Goal: Information Seeking & Learning: Learn about a topic

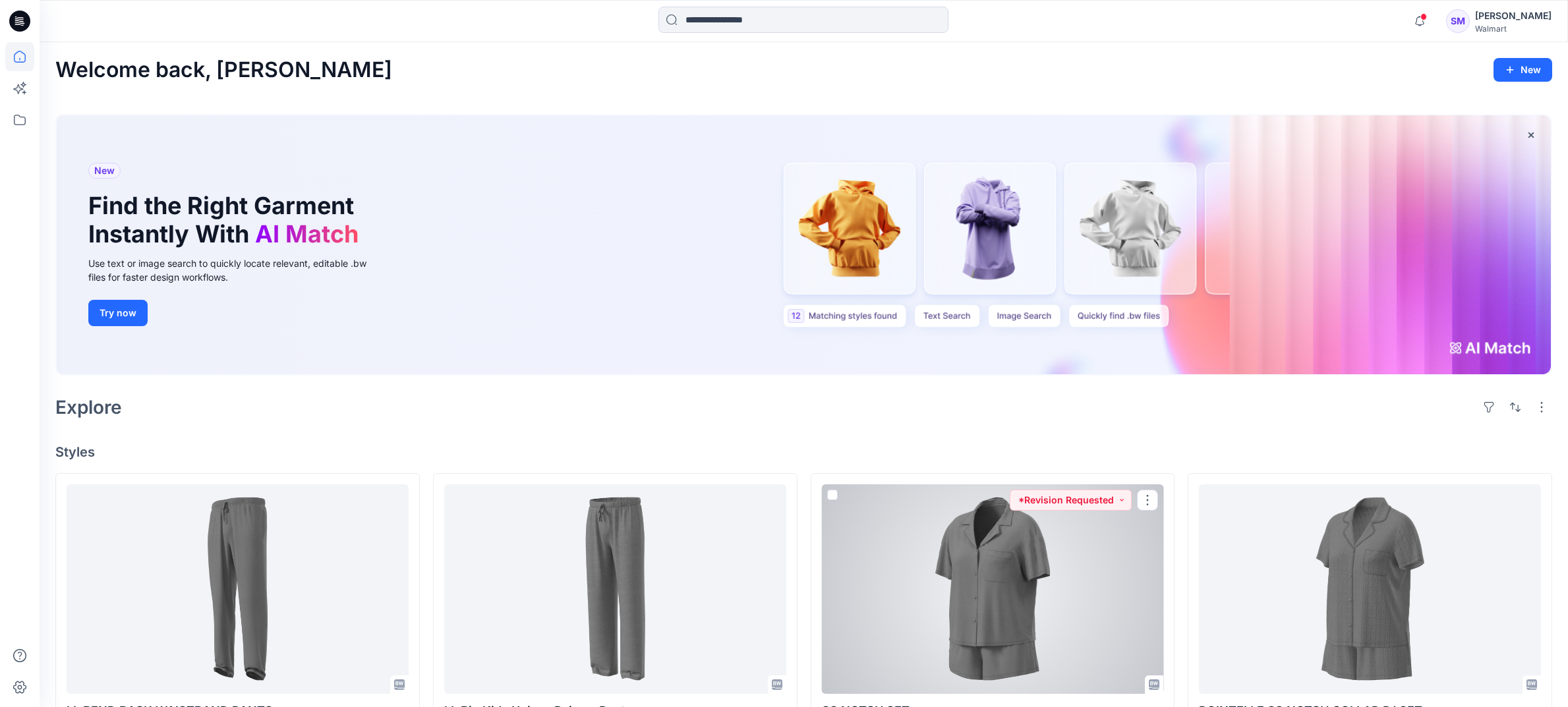
drag, startPoint x: 1058, startPoint y: 647, endPoint x: 1076, endPoint y: 648, distance: 18.0
click at [1058, 647] on div at bounding box center [992, 589] width 342 height 210
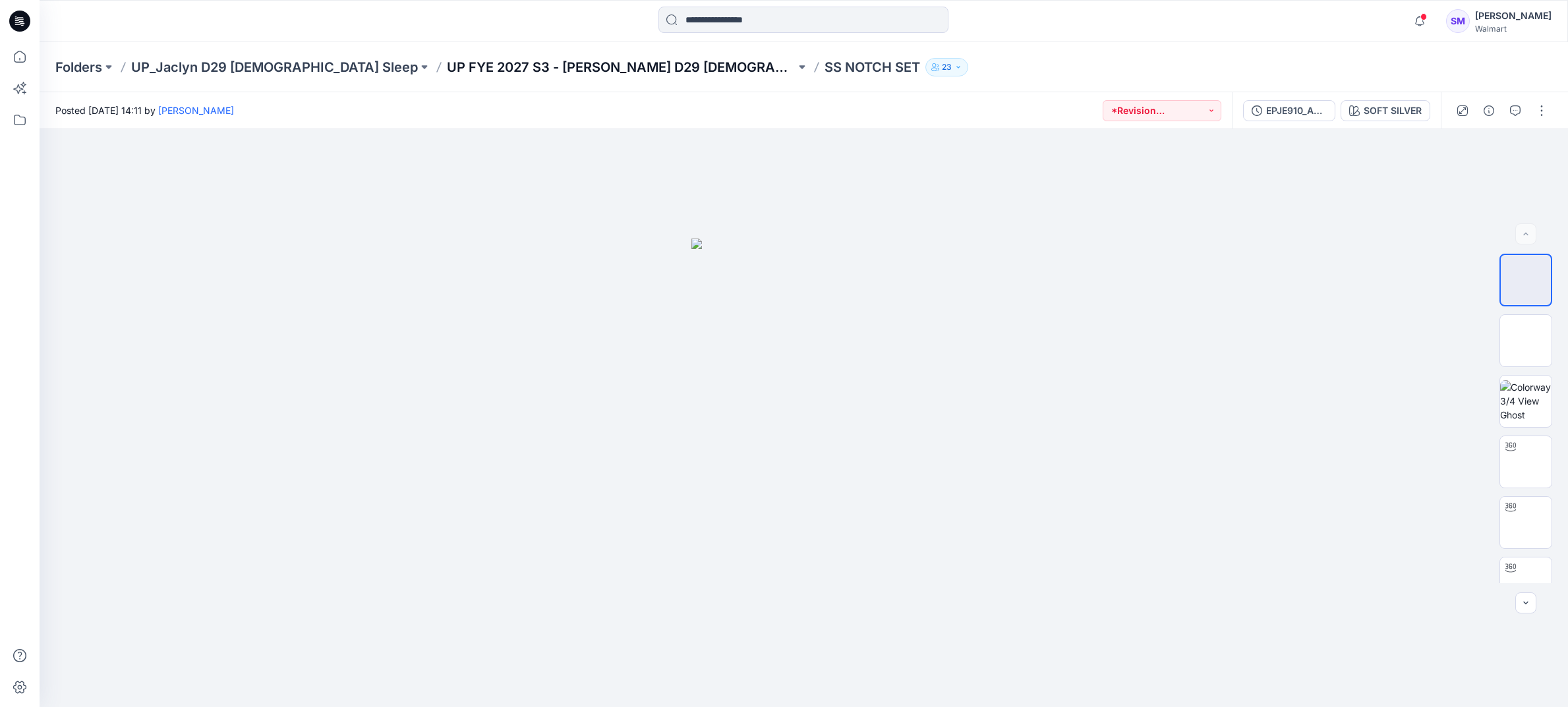
click at [568, 62] on p "UP FYE 2027 S3 - [PERSON_NAME] D29 [DEMOGRAPHIC_DATA] Sleepwear" at bounding box center [621, 67] width 349 height 19
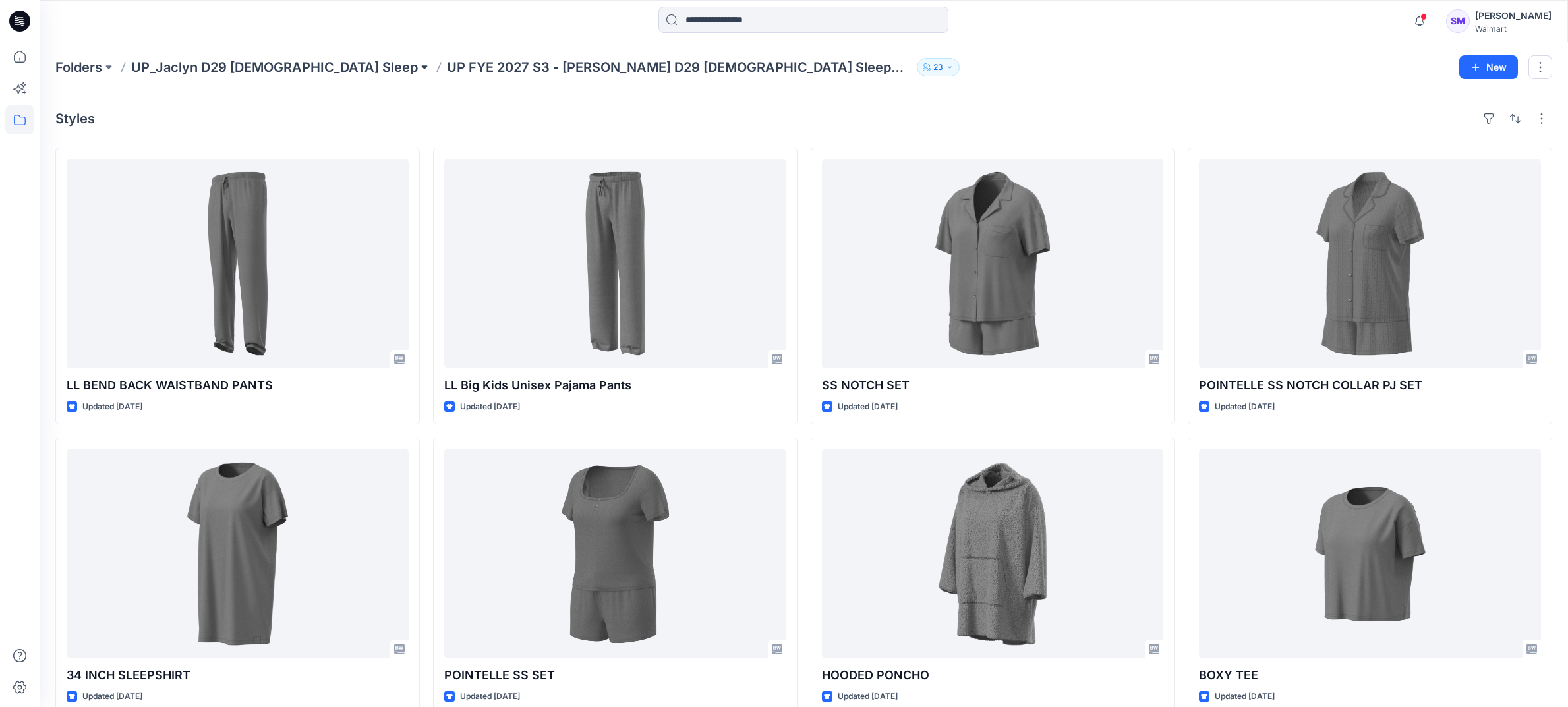
click at [418, 70] on button at bounding box center [425, 67] width 13 height 19
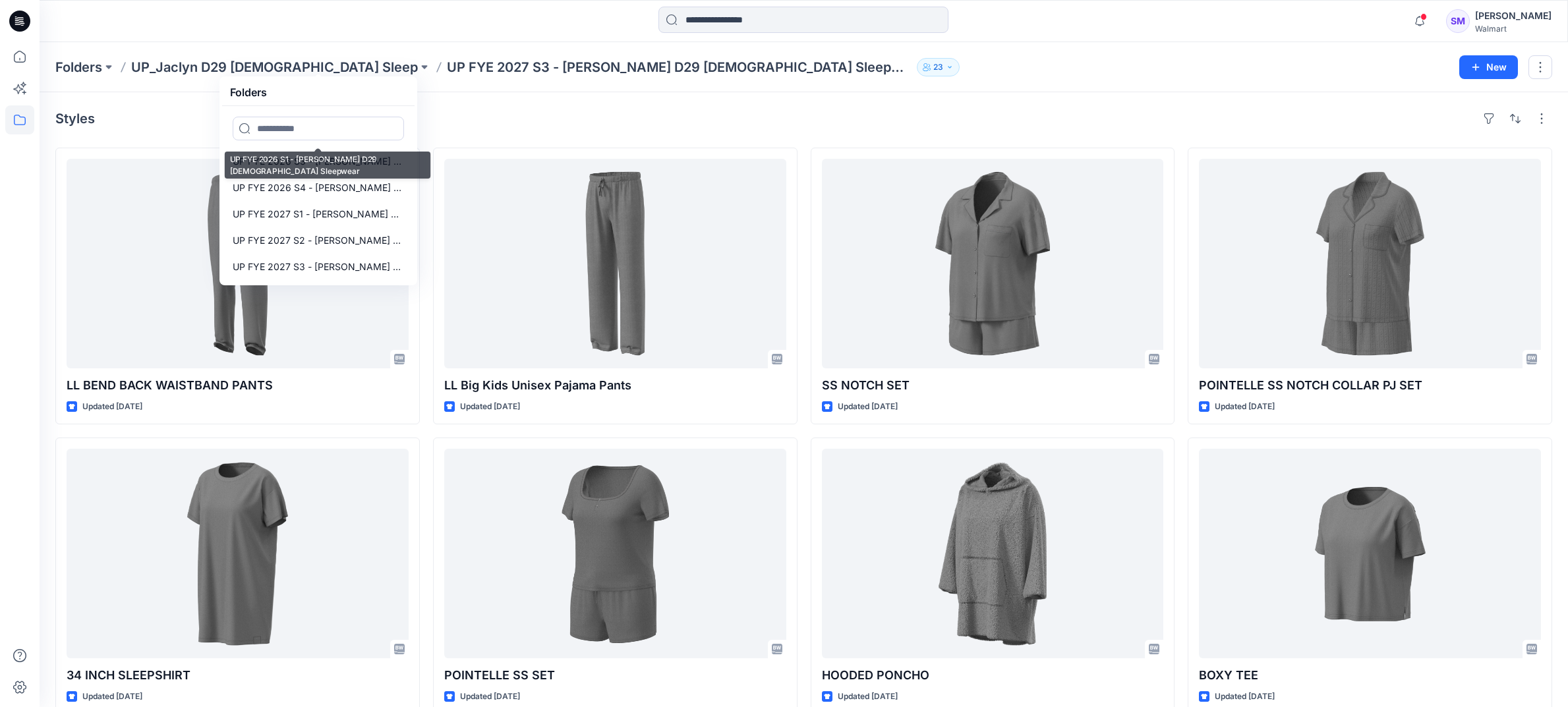
scroll to position [3, 0]
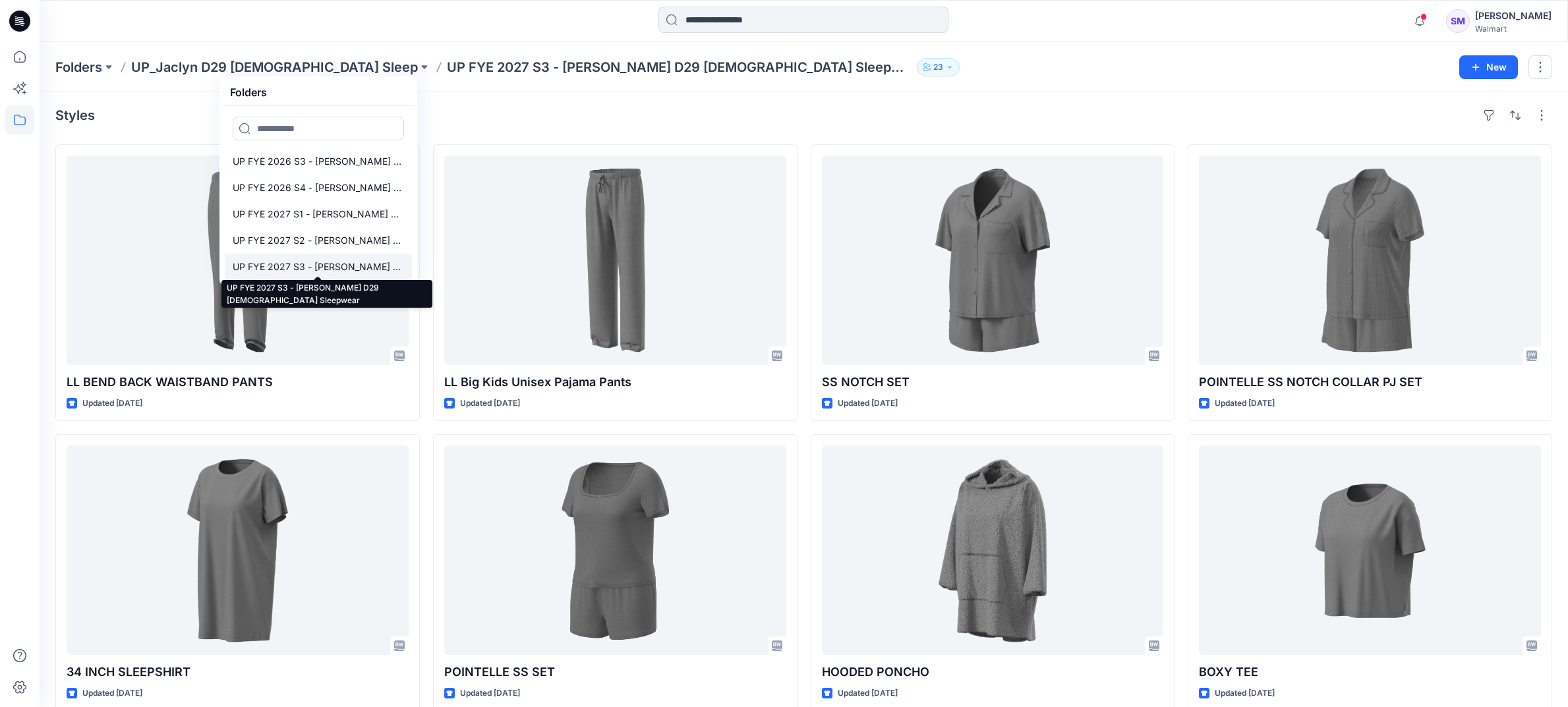
click at [311, 263] on p "UP FYE 2027 S3 - [PERSON_NAME] D29 [DEMOGRAPHIC_DATA] Sleepwear" at bounding box center [318, 267] width 171 height 16
click at [310, 264] on p "UP FYE 2027 S3 - [PERSON_NAME] D29 [DEMOGRAPHIC_DATA] Sleepwear" at bounding box center [318, 267] width 171 height 16
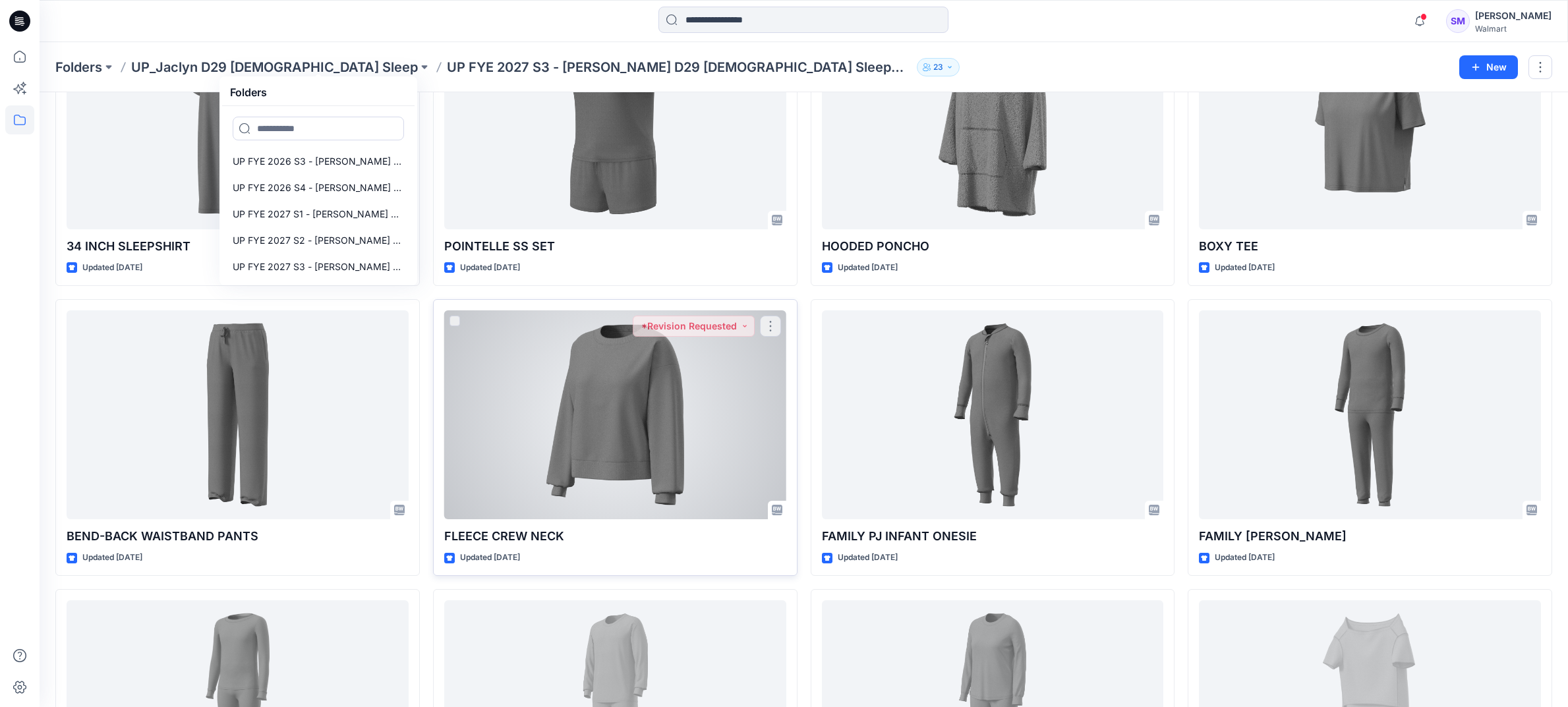
scroll to position [437, 0]
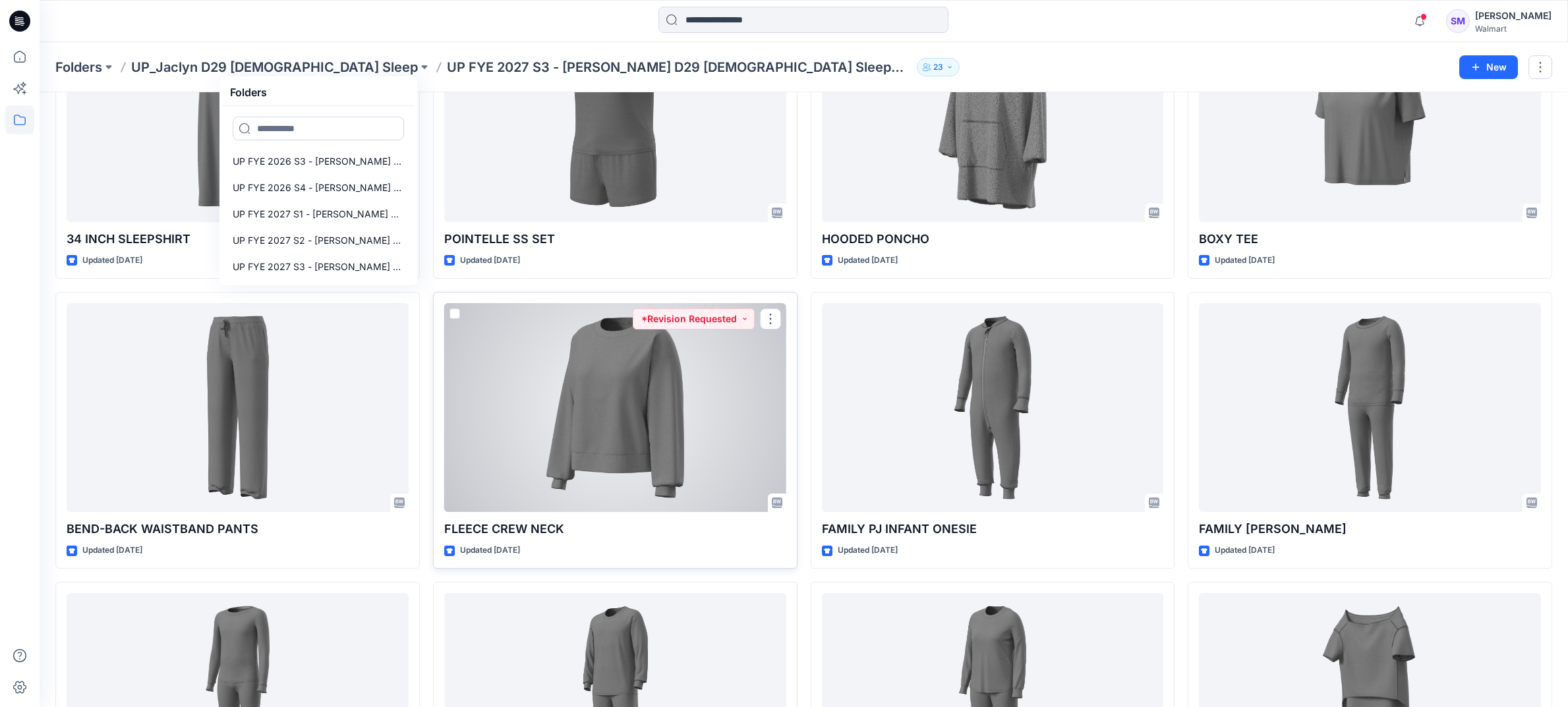
click at [621, 402] on div at bounding box center [615, 407] width 342 height 210
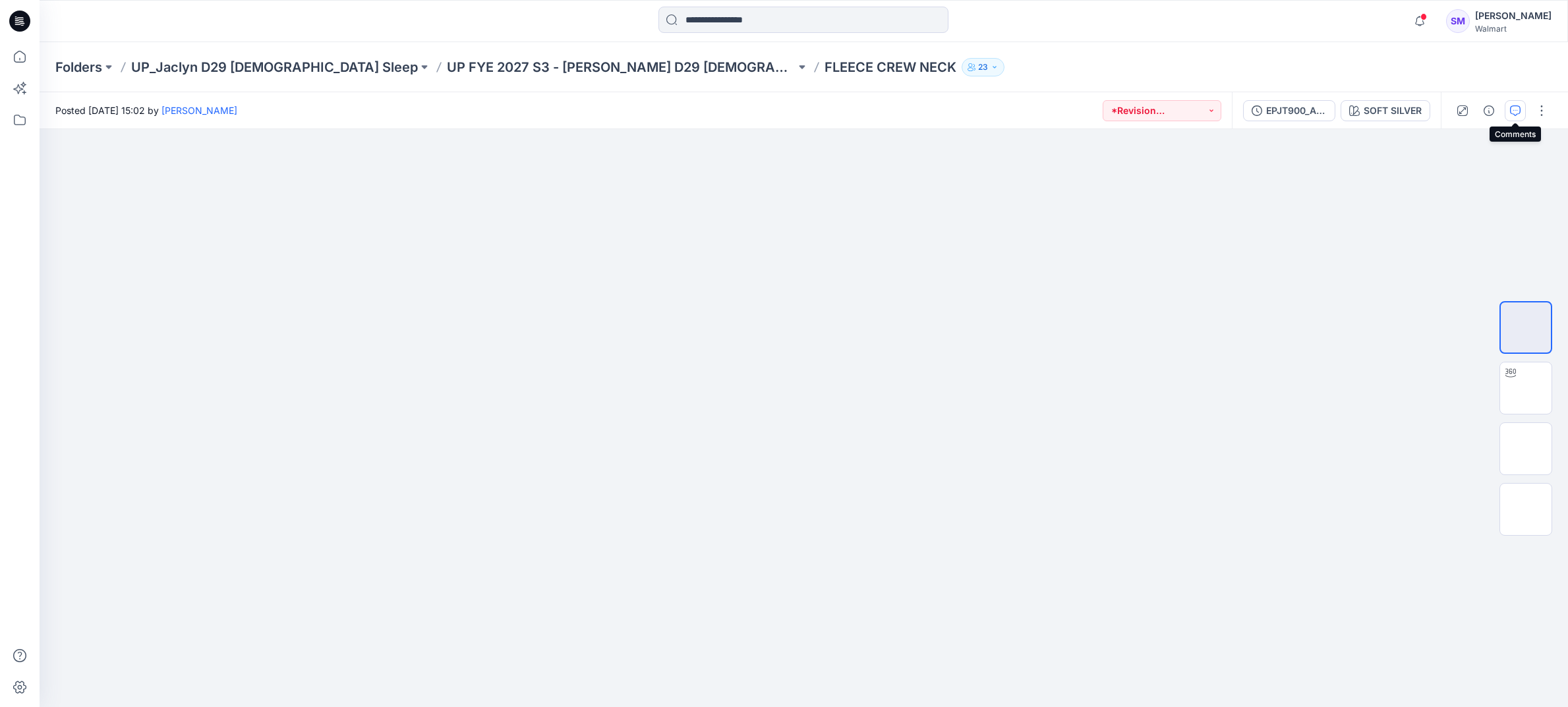
click at [1518, 113] on icon "button" at bounding box center [1515, 110] width 11 height 11
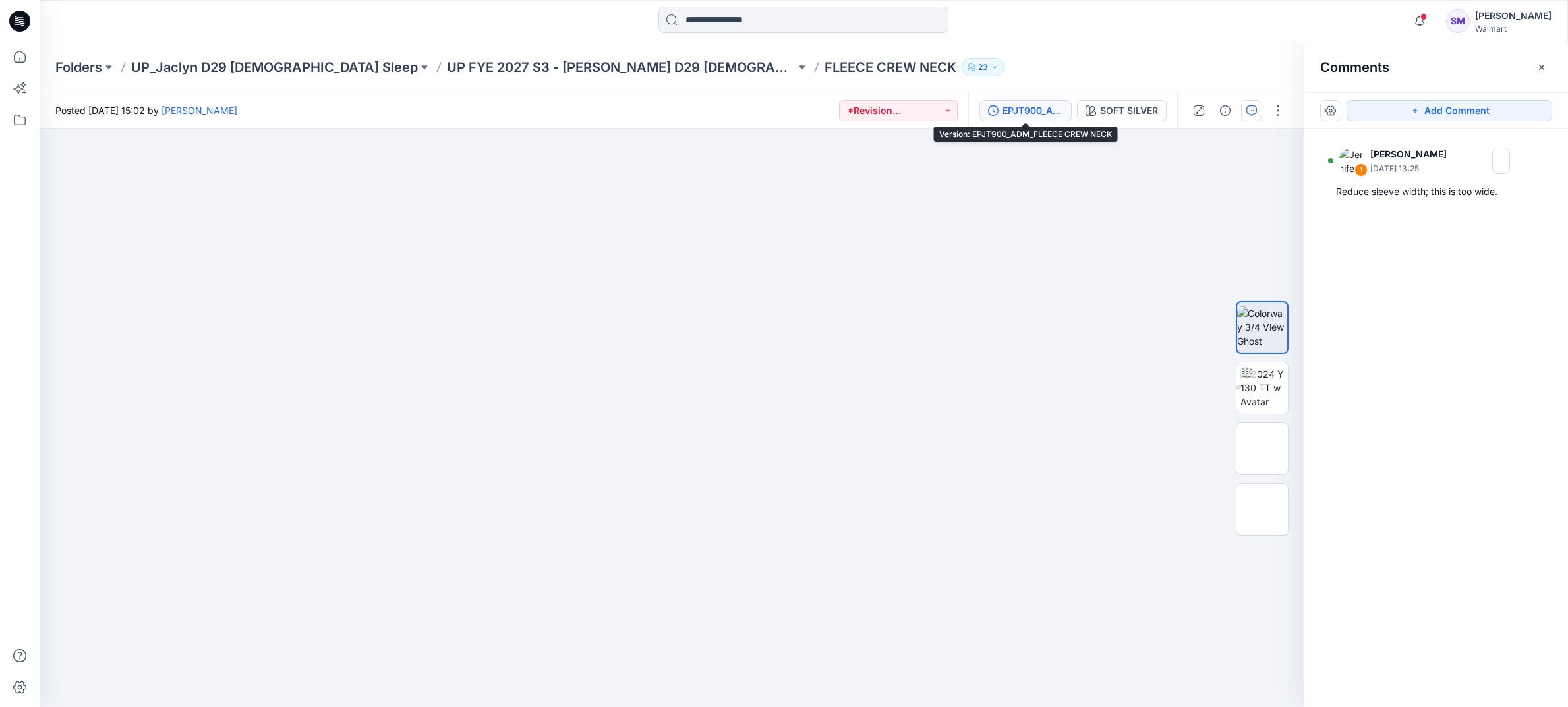
click at [1023, 116] on div "EPJT900_ADM_FLEECE CREW NECK" at bounding box center [1033, 110] width 61 height 15
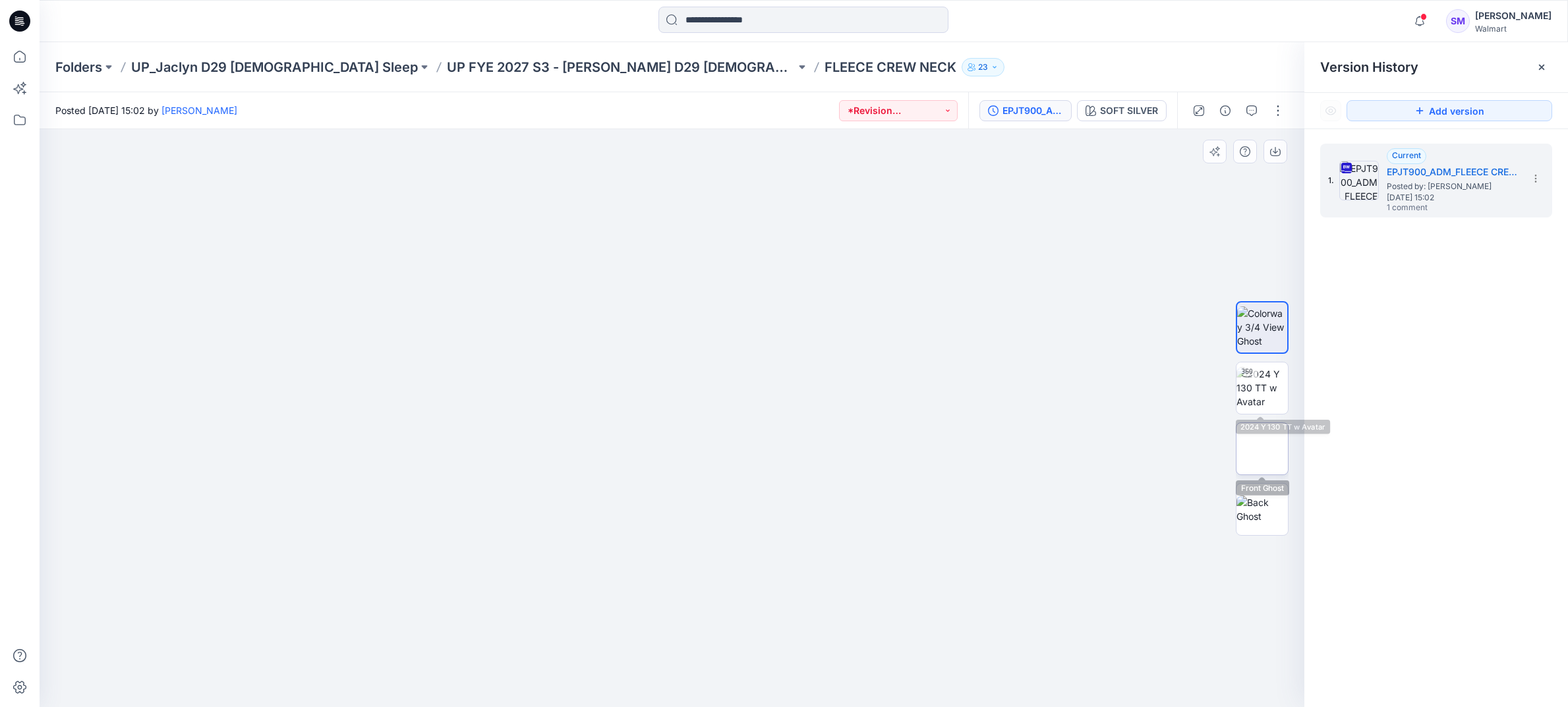
click at [1262, 448] on img at bounding box center [1262, 448] width 0 height 0
click at [1481, 188] on span "Posted by: [PERSON_NAME]" at bounding box center [1452, 187] width 132 height 13
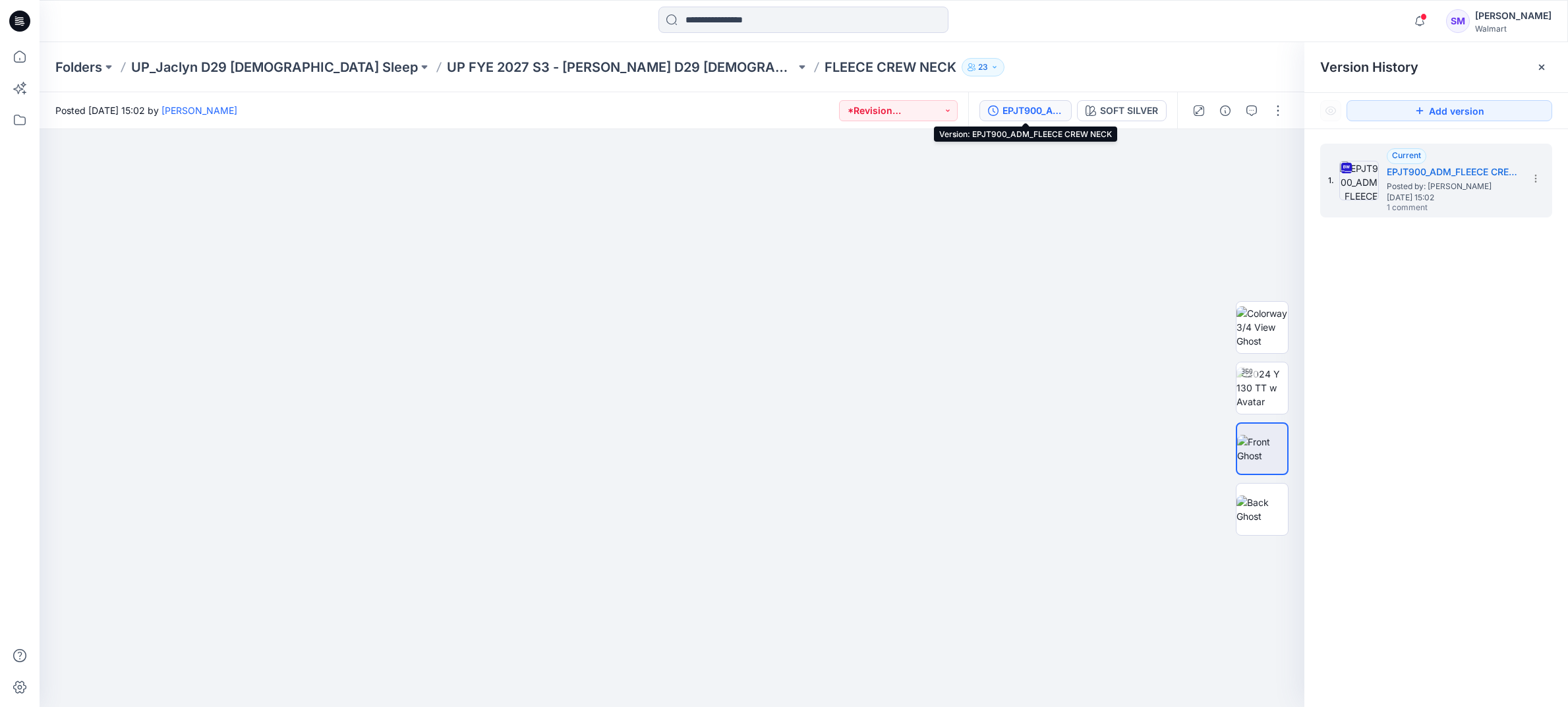
click at [1031, 107] on div "EPJT900_ADM_FLEECE CREW NECK" at bounding box center [1033, 110] width 61 height 15
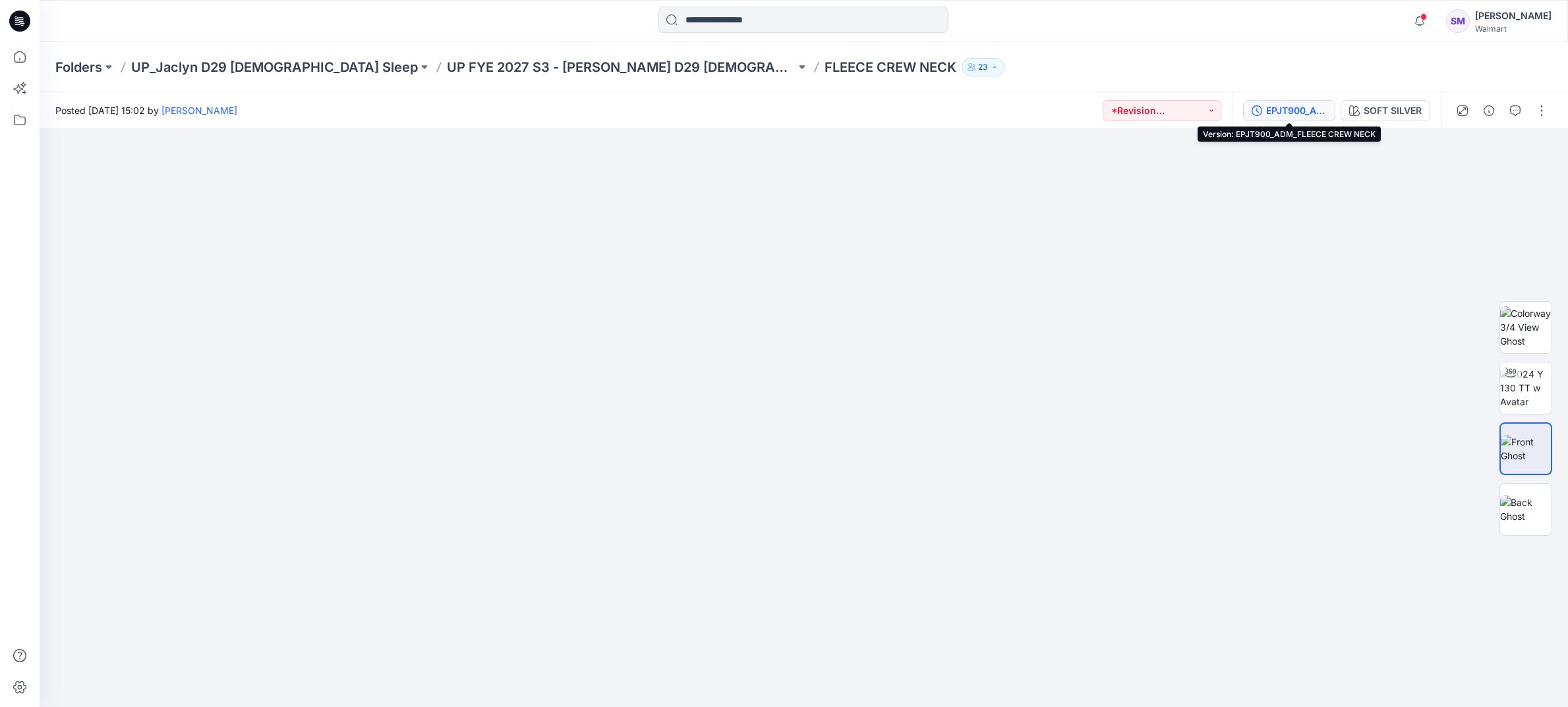
click at [1271, 111] on div "EPJT900_ADM_FLEECE CREW NECK" at bounding box center [1297, 110] width 61 height 15
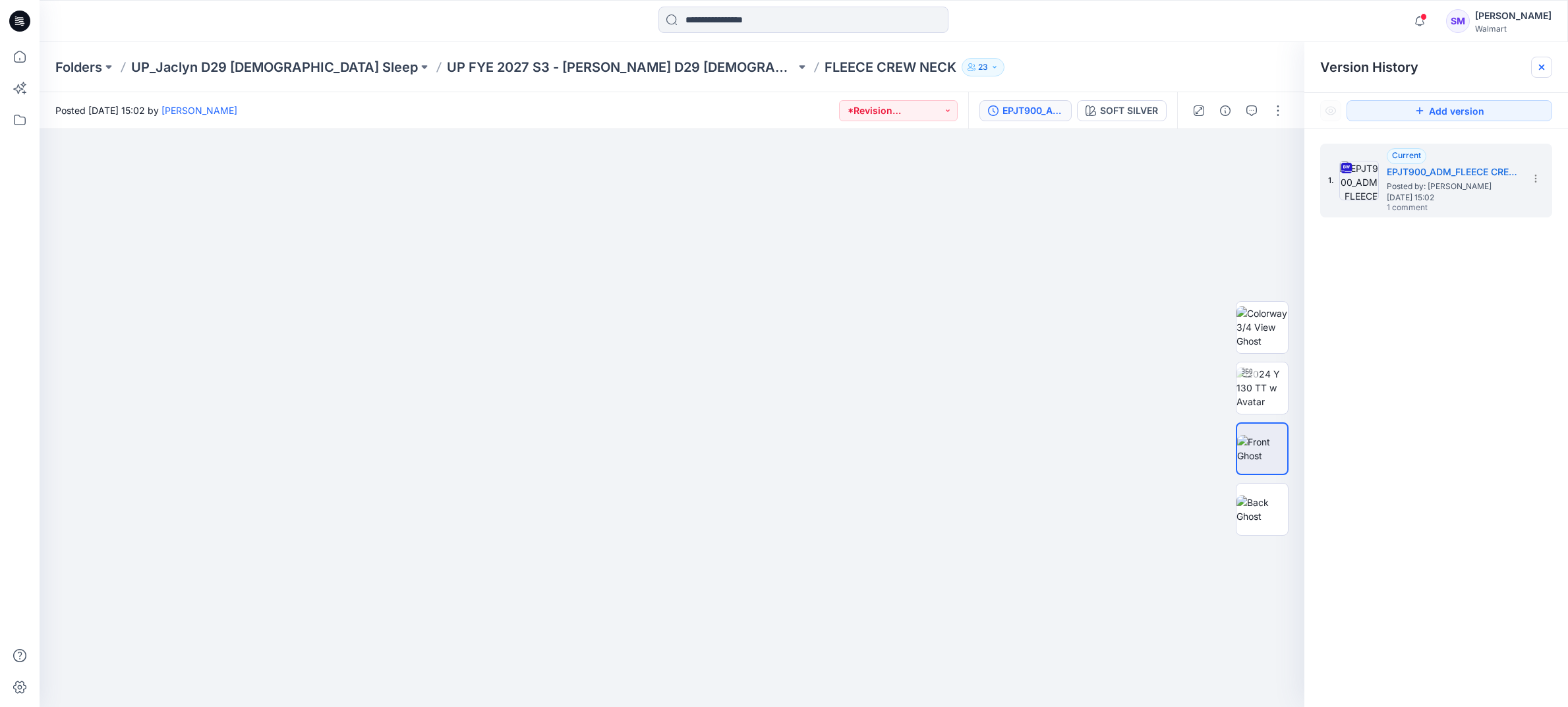
click at [1541, 66] on icon at bounding box center [1542, 67] width 5 height 5
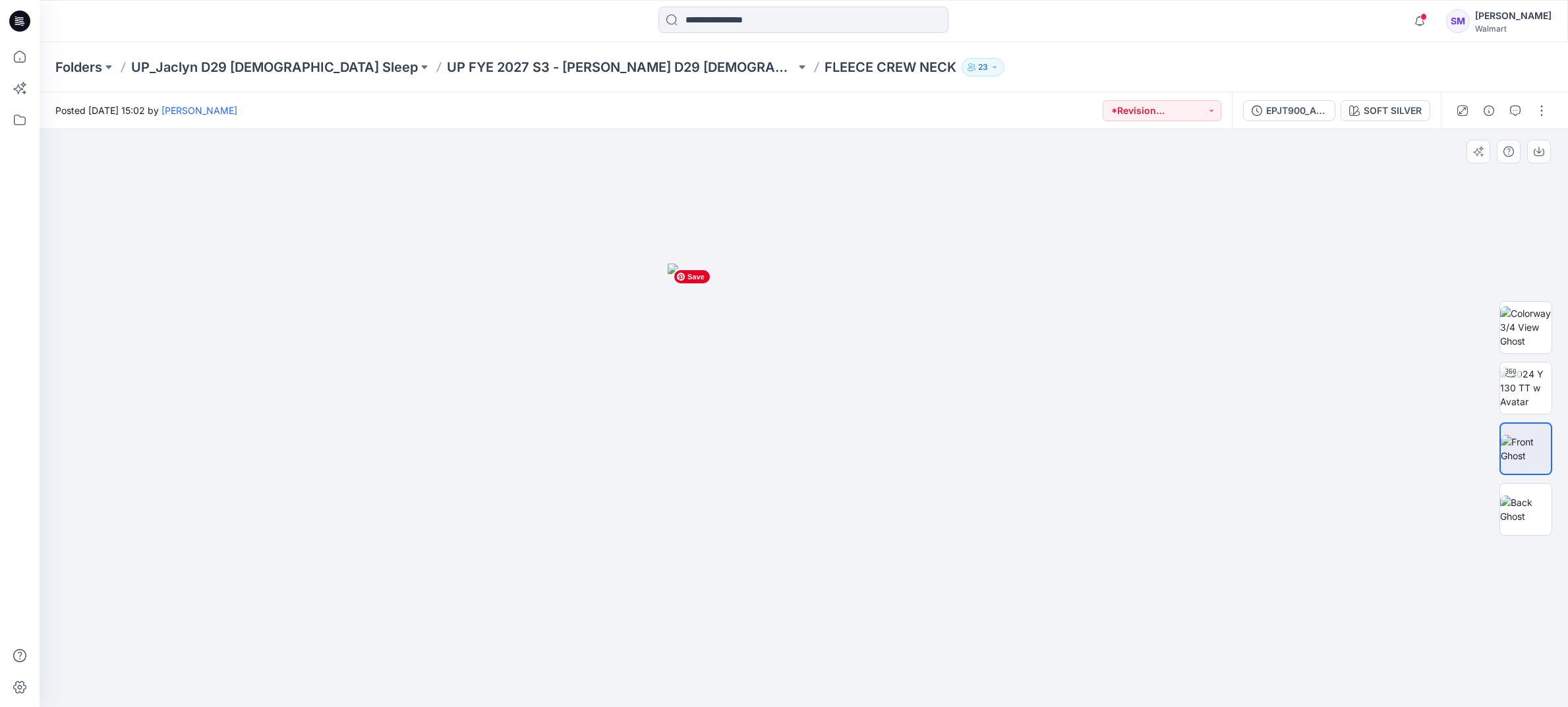
drag, startPoint x: 829, startPoint y: 474, endPoint x: 799, endPoint y: 474, distance: 30.0
click at [797, 474] on img at bounding box center [804, 485] width 273 height 444
drag, startPoint x: 1532, startPoint y: 394, endPoint x: 1501, endPoint y: 403, distance: 32.3
click at [1532, 394] on img at bounding box center [1526, 388] width 52 height 42
drag, startPoint x: 836, startPoint y: 507, endPoint x: 788, endPoint y: 493, distance: 50.0
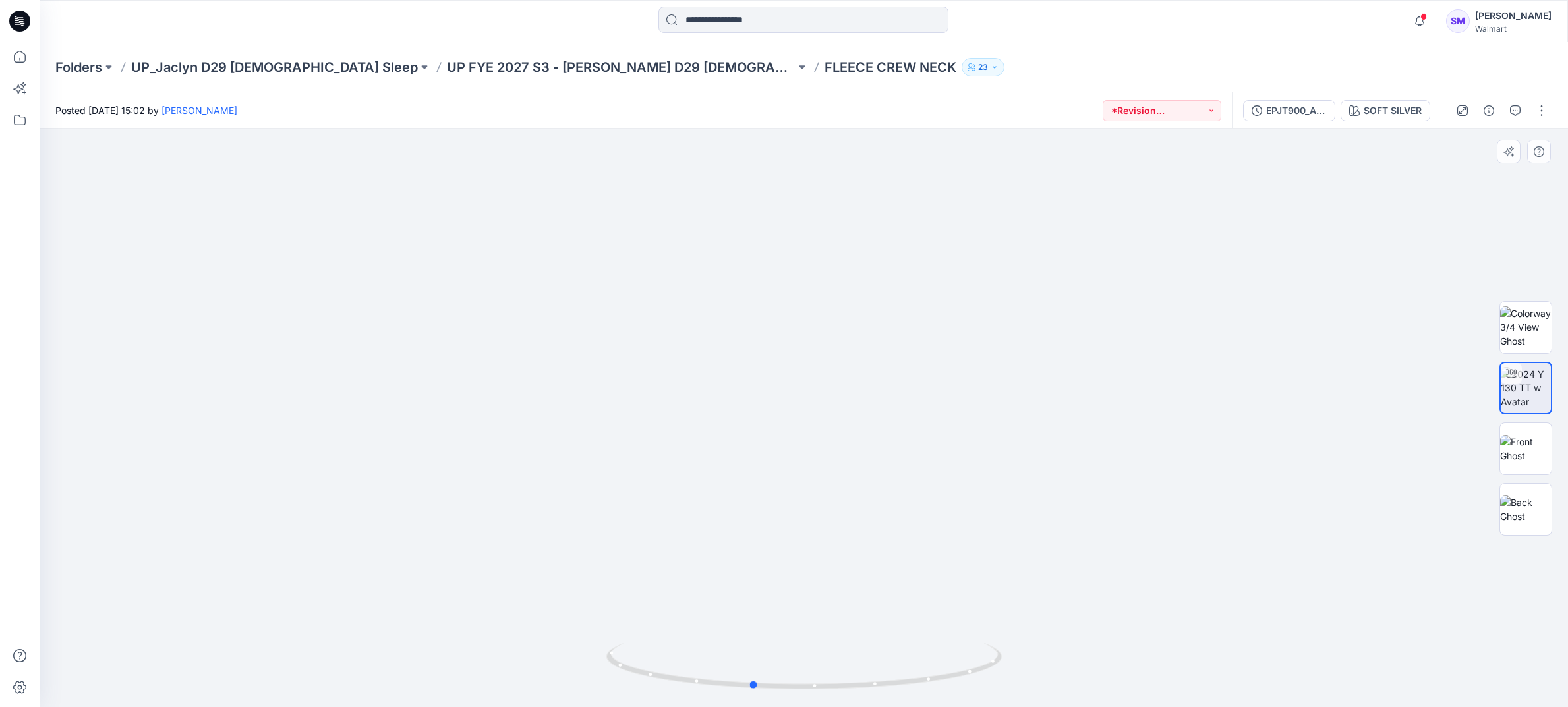
click at [788, 493] on div at bounding box center [804, 418] width 1528 height 578
drag, startPoint x: 818, startPoint y: 624, endPoint x: 814, endPoint y: 441, distance: 183.0
drag, startPoint x: 866, startPoint y: 333, endPoint x: 936, endPoint y: 313, distance: 72.8
